Goal: Navigation & Orientation: Find specific page/section

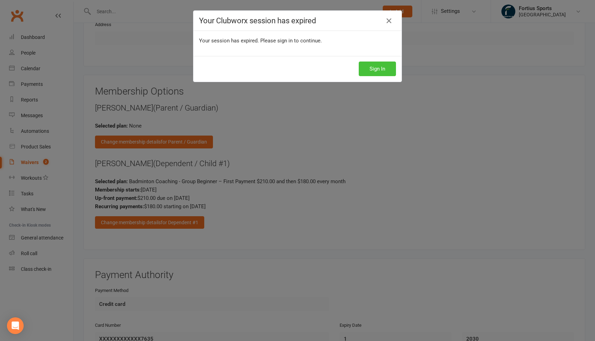
click at [380, 67] on button "Sign In" at bounding box center [377, 69] width 37 height 15
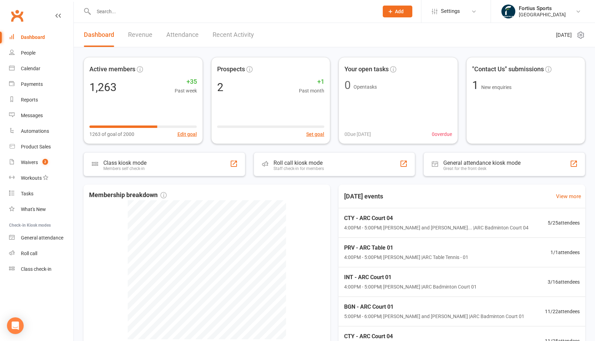
click at [238, 35] on link "Recent Activity" at bounding box center [233, 35] width 41 height 24
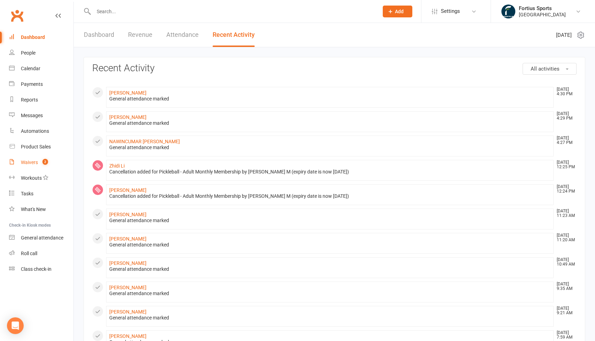
click at [29, 163] on div "Waivers" at bounding box center [29, 163] width 17 height 6
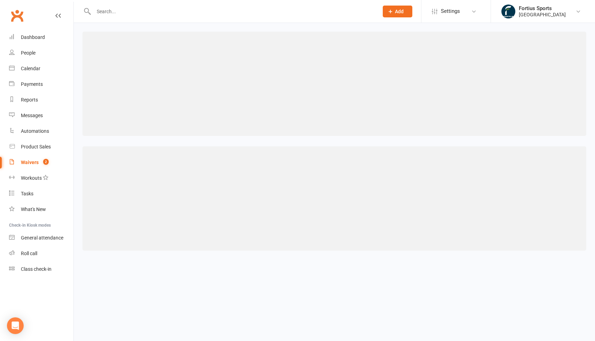
select select "100"
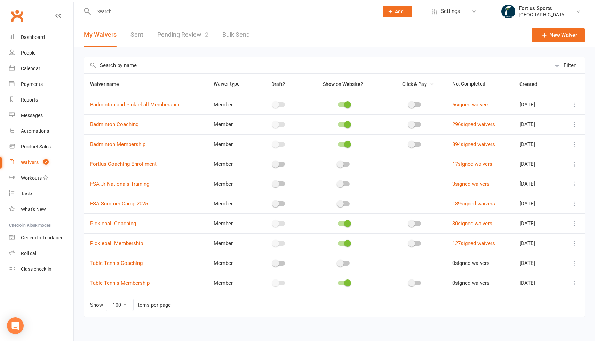
click at [33, 163] on div "Waivers" at bounding box center [30, 163] width 18 height 6
click at [173, 37] on link "Pending Review 2" at bounding box center [182, 35] width 51 height 24
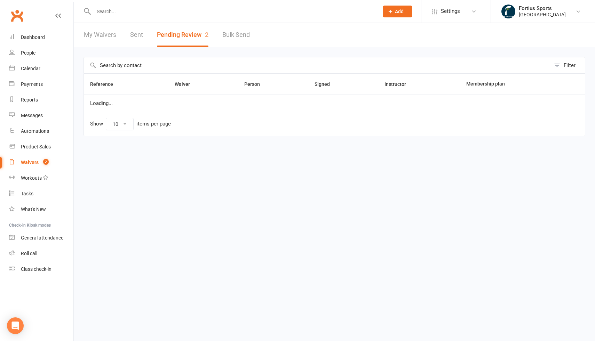
select select "100"
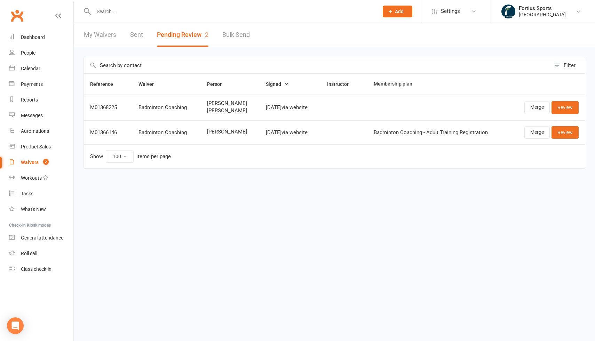
click at [229, 109] on span "[PERSON_NAME]" at bounding box center [230, 111] width 47 height 6
click at [253, 147] on td "Show 10 25 50 100 items per page" at bounding box center [334, 156] width 501 height 24
click at [33, 68] on div "Calendar" at bounding box center [30, 69] width 19 height 6
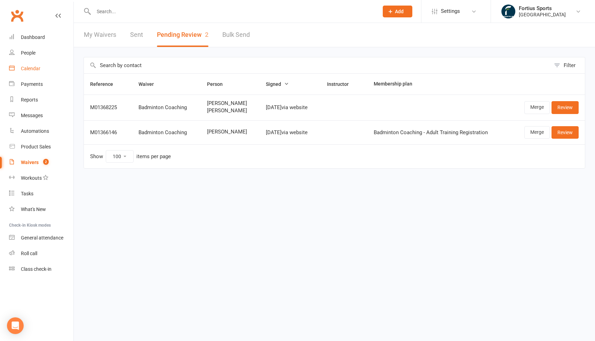
click at [30, 68] on div "Calendar" at bounding box center [30, 69] width 19 height 6
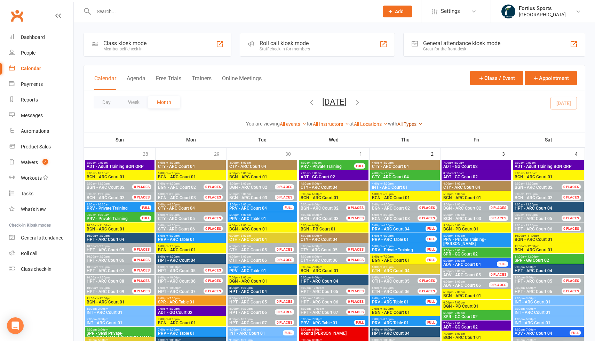
click at [414, 125] on link "All Types" at bounding box center [409, 124] width 25 height 6
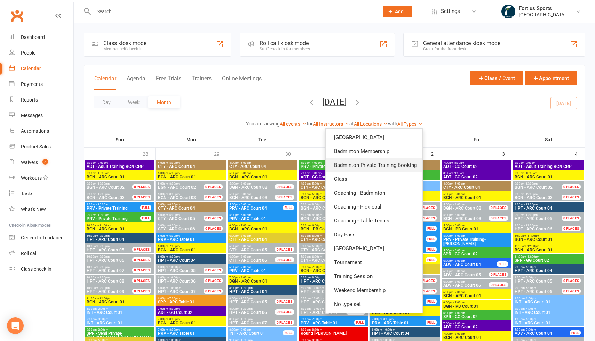
click at [391, 165] on link "Badminton Private Training Booking" at bounding box center [374, 165] width 97 height 14
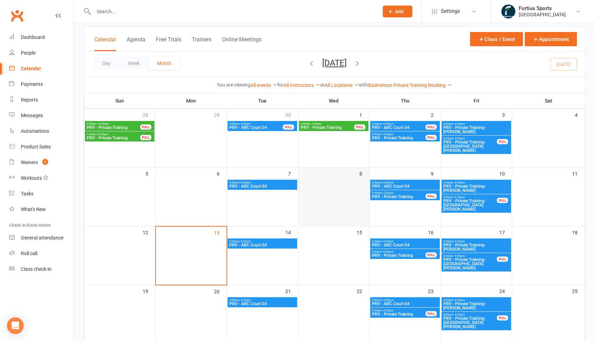
scroll to position [40, 0]
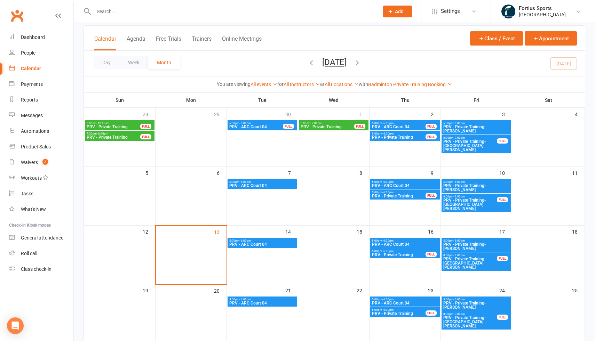
click at [278, 187] on span "PRV - ARC Court 04" at bounding box center [262, 186] width 67 height 4
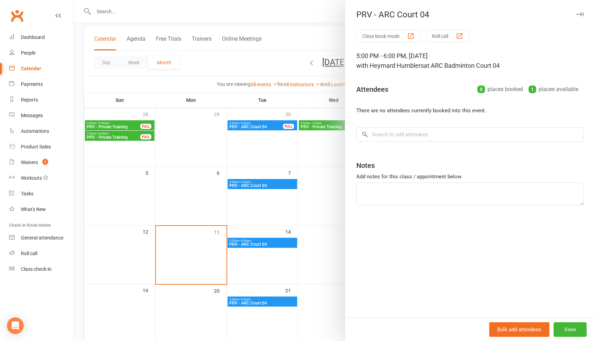
click at [263, 245] on div at bounding box center [334, 170] width 521 height 341
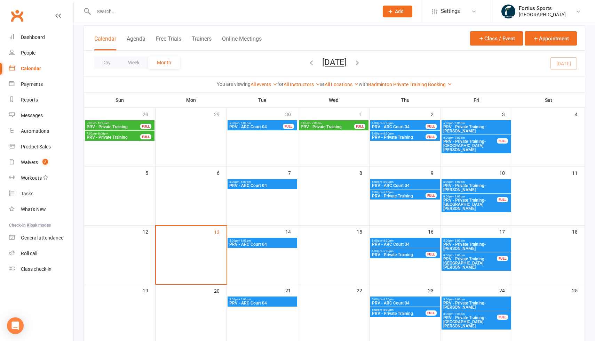
click at [263, 245] on span "PRV - ARC Court 04" at bounding box center [262, 245] width 67 height 4
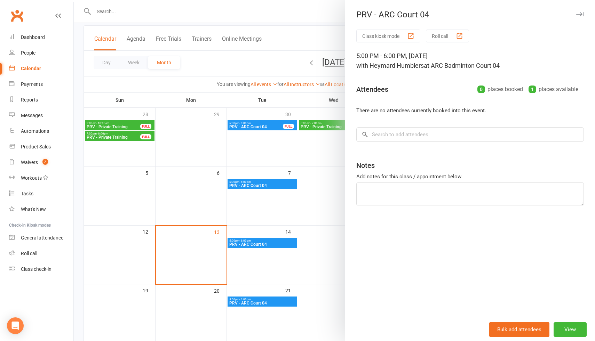
click at [309, 158] on div at bounding box center [334, 170] width 521 height 341
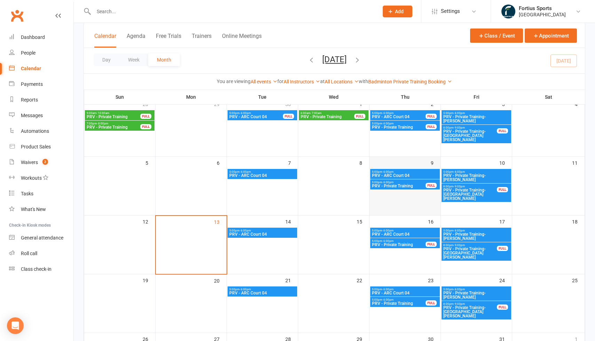
scroll to position [55, 0]
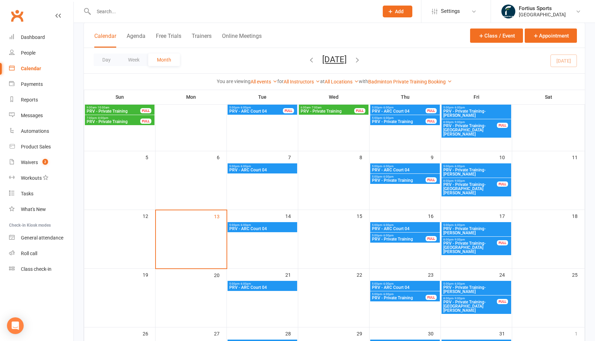
click at [401, 183] on div "5:00pm - 6:00pm PRV - Private Training FULL" at bounding box center [405, 179] width 70 height 10
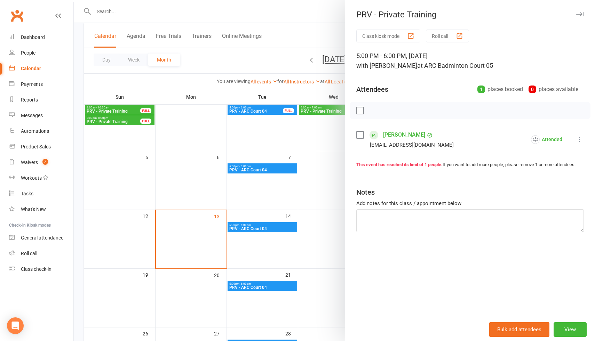
click at [310, 176] on div at bounding box center [334, 170] width 521 height 341
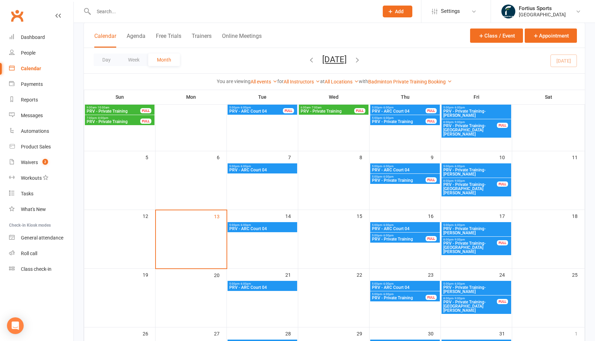
click at [397, 241] on span "PRV - Private Training" at bounding box center [399, 239] width 54 height 4
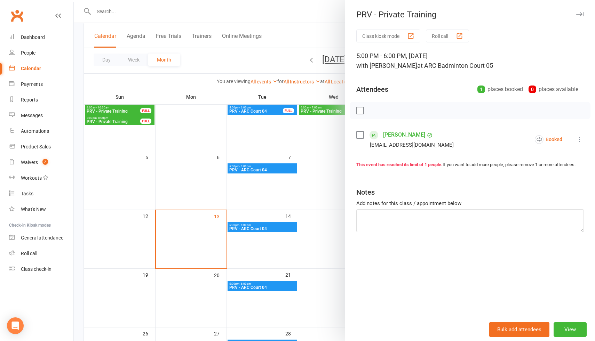
click at [318, 224] on div at bounding box center [334, 170] width 521 height 341
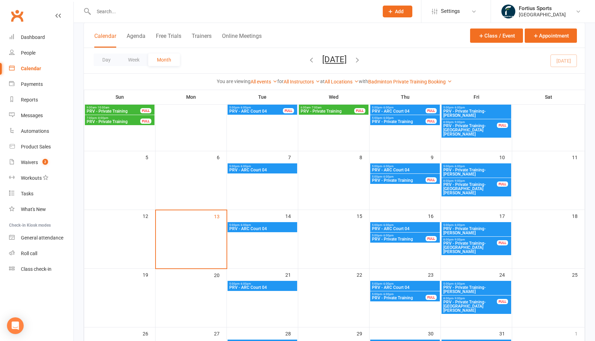
click at [467, 123] on span "8:00pm - 9:00pm" at bounding box center [470, 122] width 54 height 3
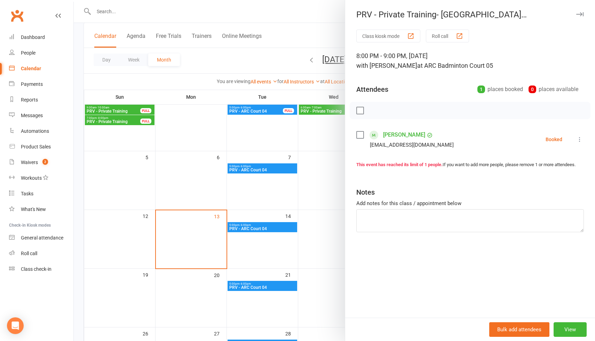
click at [321, 148] on div at bounding box center [334, 170] width 521 height 341
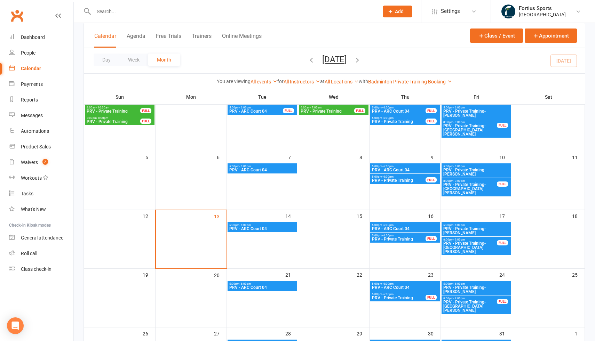
click at [480, 190] on span "PRV - Private Training- [GEOGRAPHIC_DATA][PERSON_NAME]" at bounding box center [470, 189] width 54 height 13
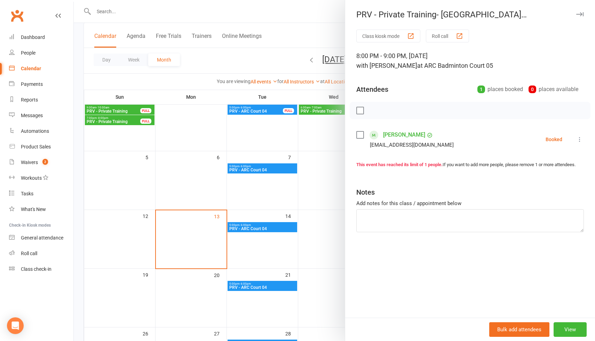
click at [311, 174] on div at bounding box center [334, 170] width 521 height 341
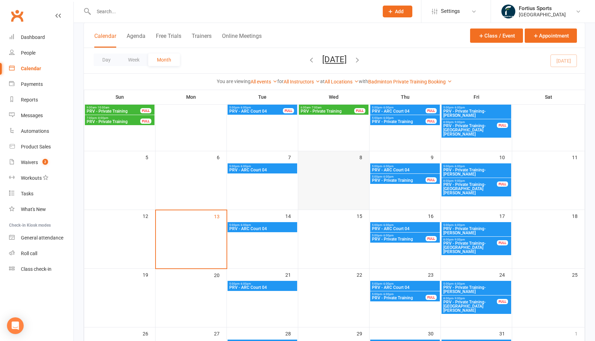
scroll to position [0, 0]
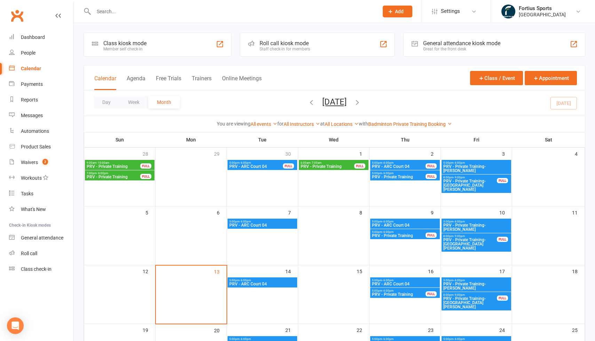
click at [335, 166] on span "PRV - Private Training" at bounding box center [327, 167] width 54 height 4
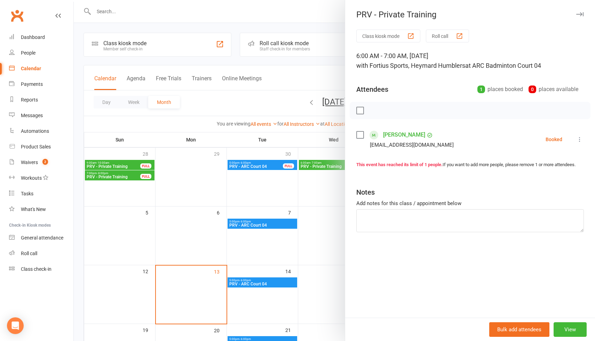
click at [332, 198] on div at bounding box center [334, 170] width 521 height 341
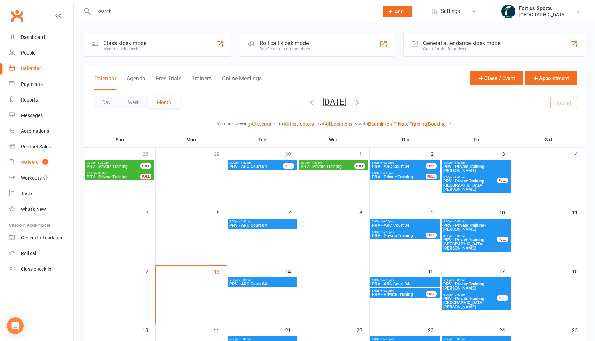
click at [32, 161] on div "Waivers" at bounding box center [29, 163] width 17 height 6
select select "100"
